Goal: Contribute content

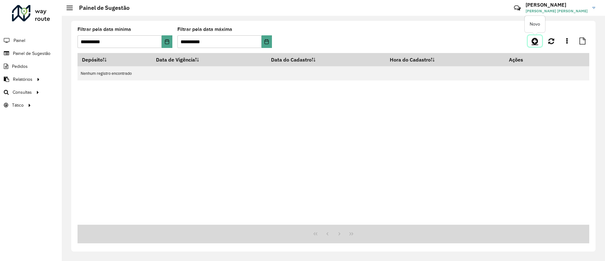
click at [534, 44] on icon at bounding box center [535, 41] width 7 height 8
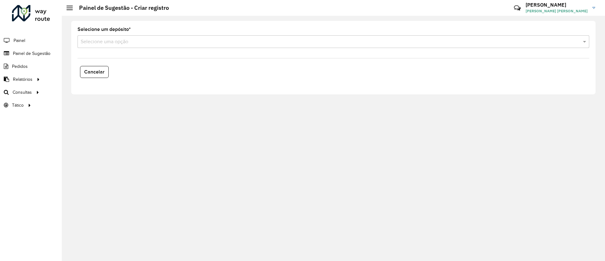
click at [186, 44] on input "text" at bounding box center [327, 42] width 493 height 8
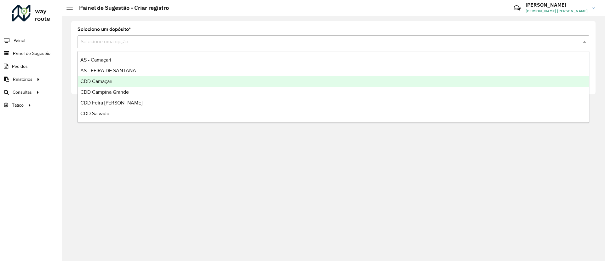
click at [145, 79] on div "CDD Camaçari" at bounding box center [333, 81] width 511 height 11
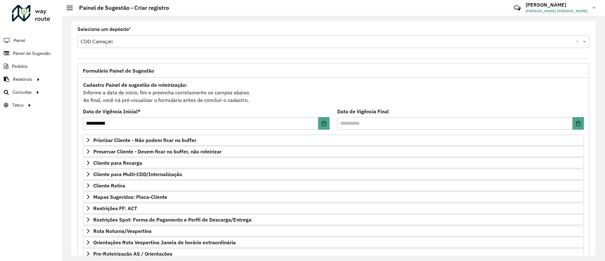
scroll to position [54, 0]
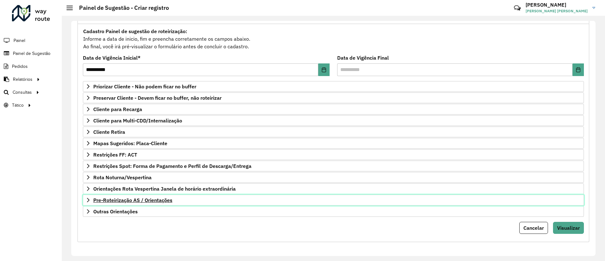
click at [488, 203] on link "Pre-Roteirização AS / Orientações" at bounding box center [333, 200] width 501 height 11
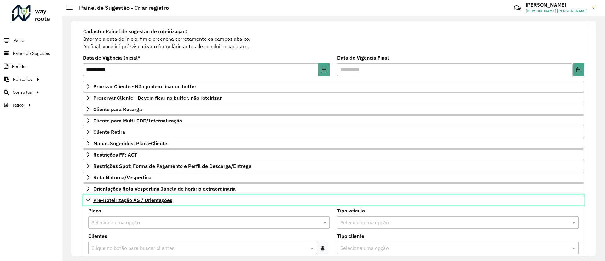
click at [488, 204] on link "Pre-Roteirização AS / Orientações" at bounding box center [333, 200] width 501 height 11
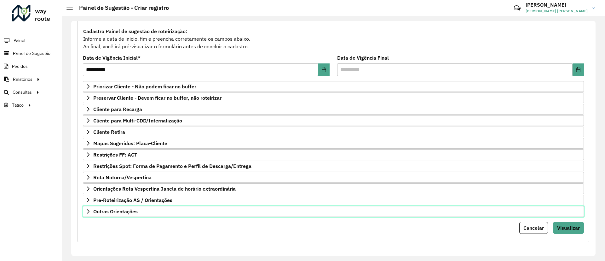
click at [487, 212] on link "Outras Orientações" at bounding box center [333, 211] width 501 height 11
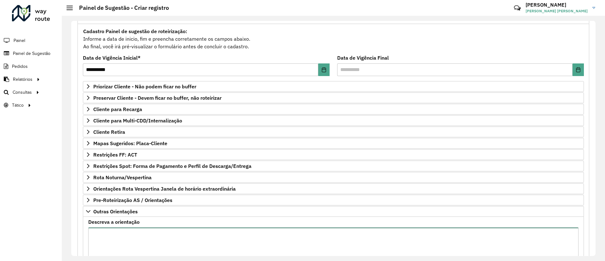
click at [266, 230] on textarea "Descreva a orientação" at bounding box center [333, 253] width 491 height 53
paste textarea "**********"
type textarea "**********"
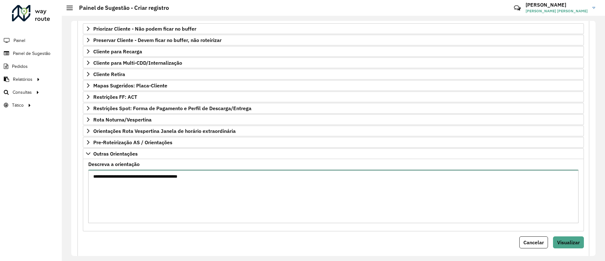
scroll to position [124, 0]
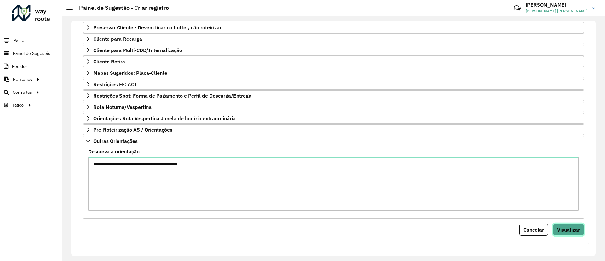
click at [561, 225] on button "Visualizar" at bounding box center [568, 230] width 31 height 12
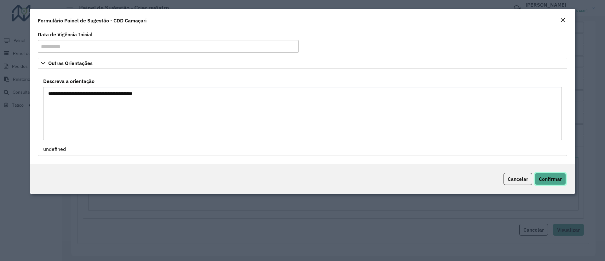
click at [545, 176] on span "Confirmar" at bounding box center [550, 179] width 23 height 6
